Goal: Use online tool/utility: Utilize a website feature to perform a specific function

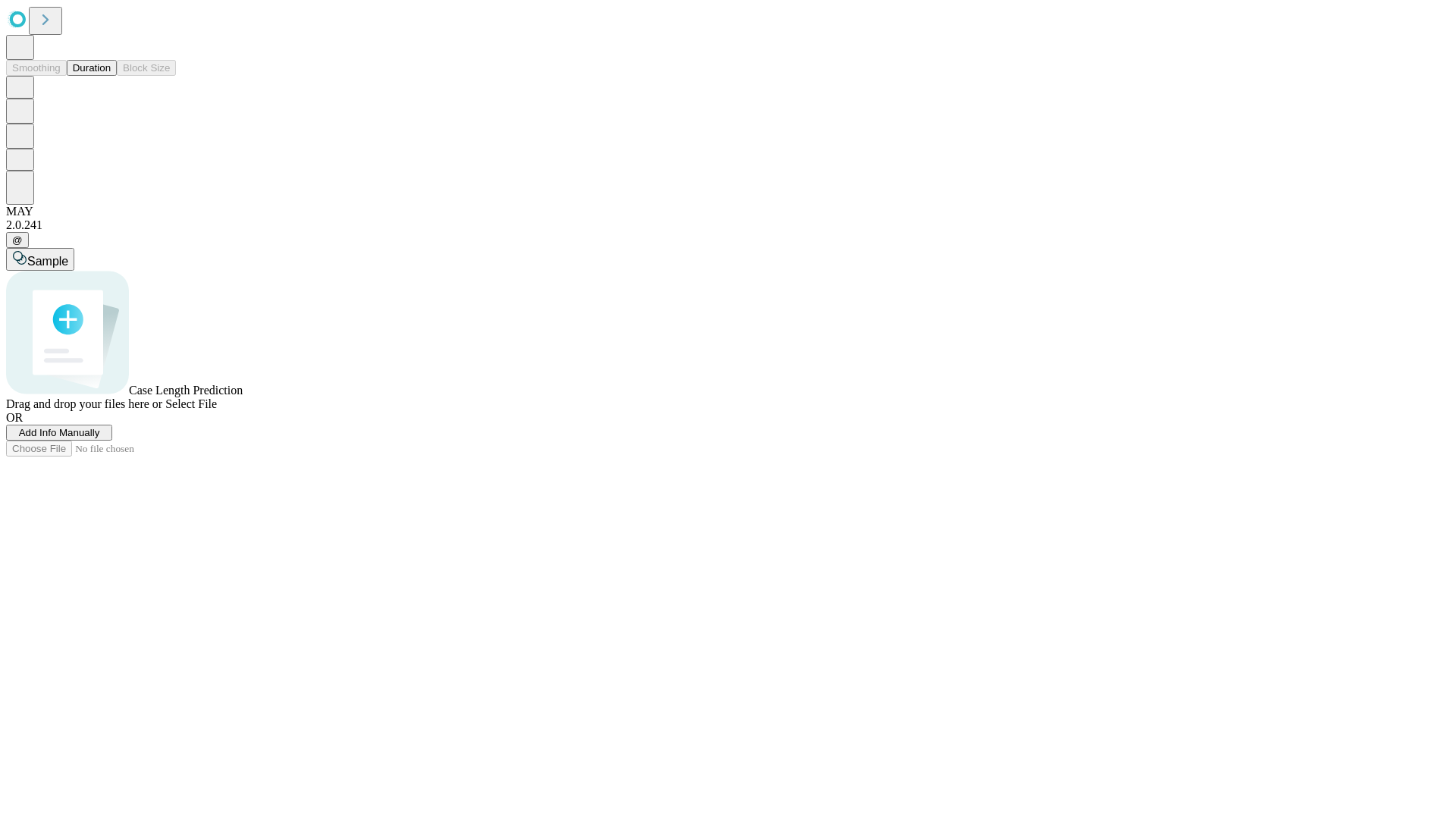
click at [111, 76] on button "Duration" at bounding box center [92, 68] width 50 height 16
click at [100, 438] on span "Add Info Manually" at bounding box center [59, 433] width 81 height 11
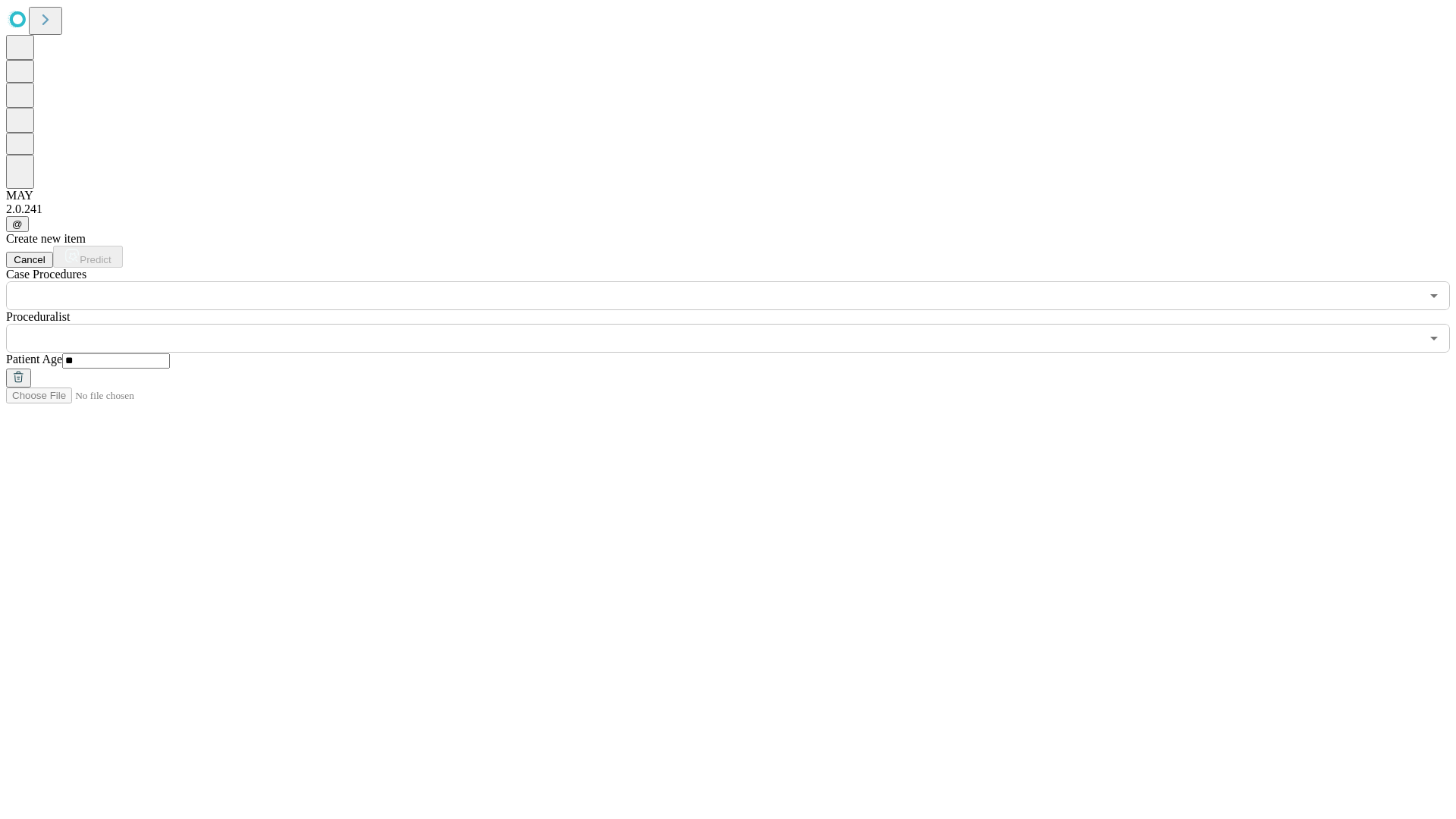
type input "**"
click at [739, 324] on input "text" at bounding box center [713, 339] width 1415 height 29
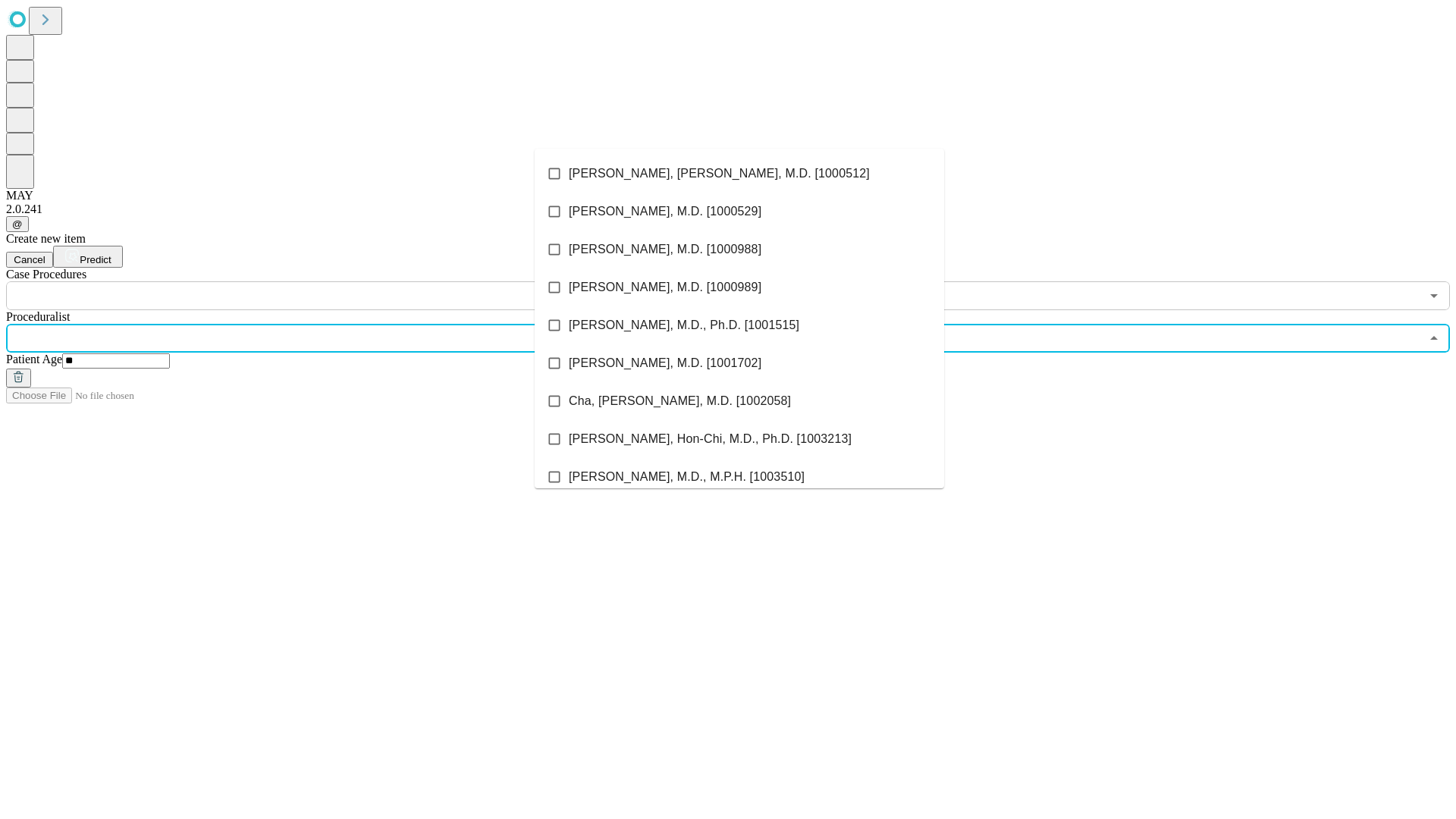
click at [740, 173] on li "[PERSON_NAME], [PERSON_NAME], M.D. [1000512]" at bounding box center [740, 173] width 410 height 38
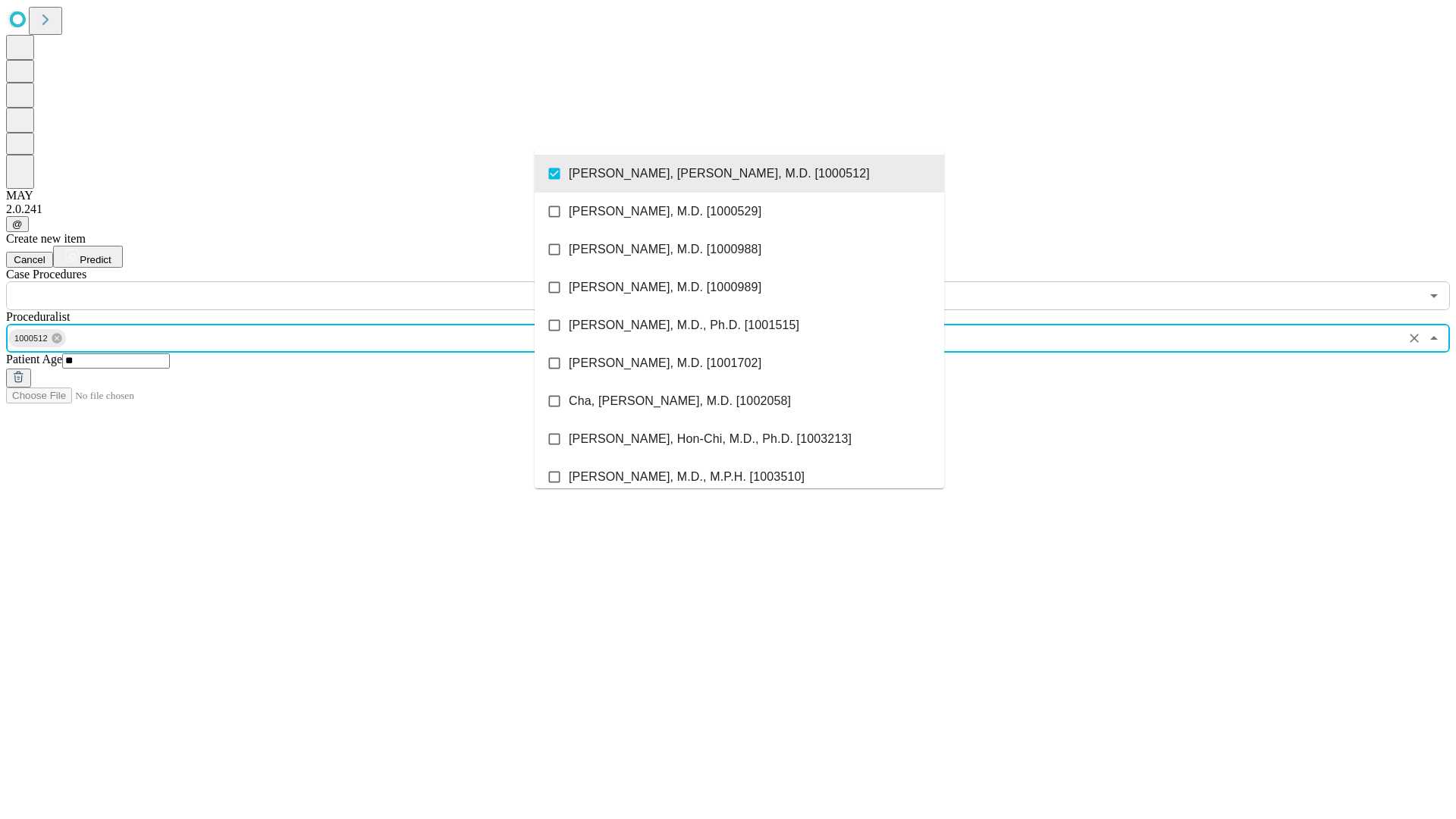
click at [318, 281] on input "text" at bounding box center [713, 296] width 1415 height 29
